Goal: Information Seeking & Learning: Learn about a topic

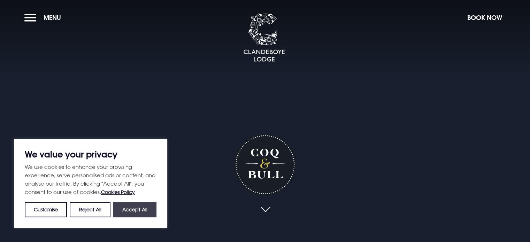
click at [132, 207] on button "Accept All" at bounding box center [134, 209] width 43 height 15
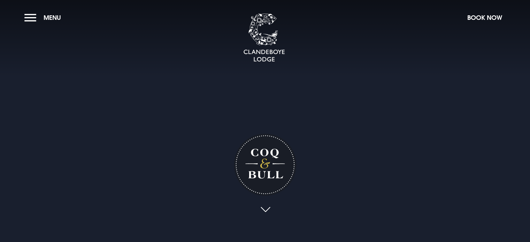
checkbox input "true"
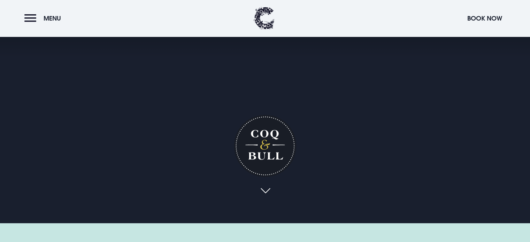
scroll to position [17, 0]
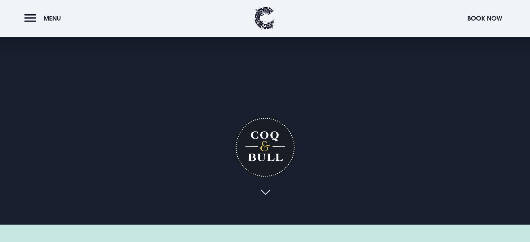
drag, startPoint x: 60, startPoint y: 22, endPoint x: 55, endPoint y: 50, distance: 28.3
click at [56, 18] on span "Menu" at bounding box center [52, 18] width 17 height 8
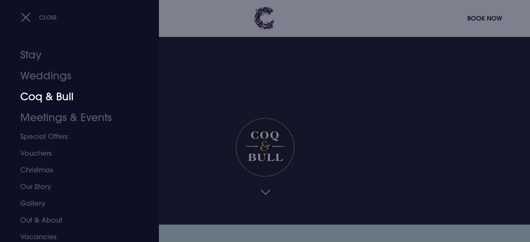
click at [49, 101] on link "Coq & Bull" at bounding box center [75, 96] width 110 height 21
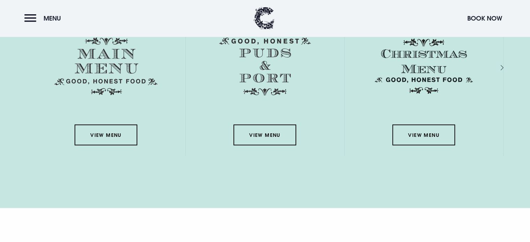
scroll to position [1215, 0]
click at [103, 142] on link "View Menu" at bounding box center [106, 134] width 63 height 21
